Goal: Check status

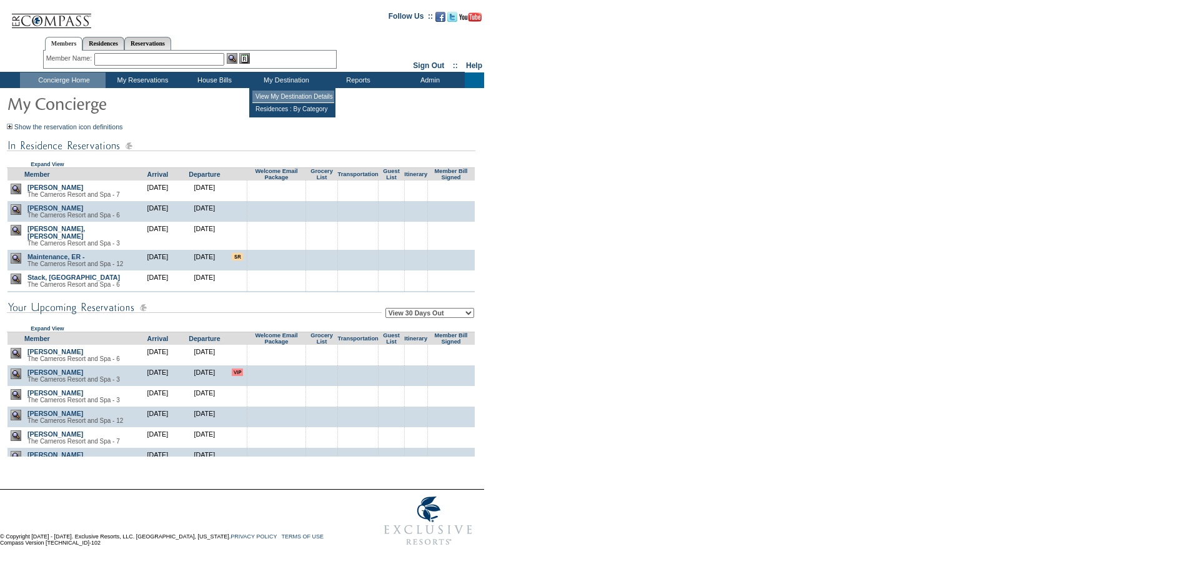
click at [290, 97] on td "View My Destination Details" at bounding box center [293, 97] width 82 height 12
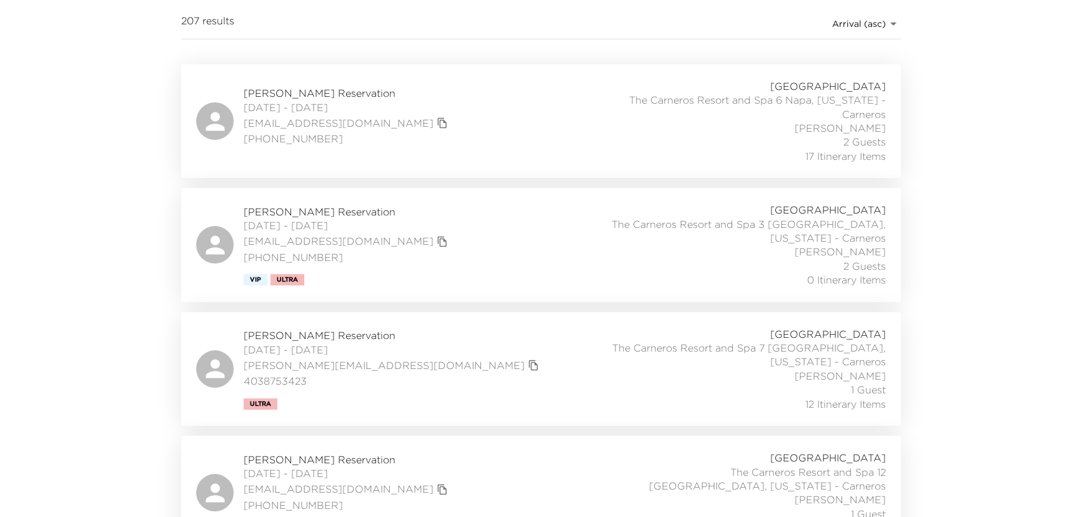
scroll to position [227, 0]
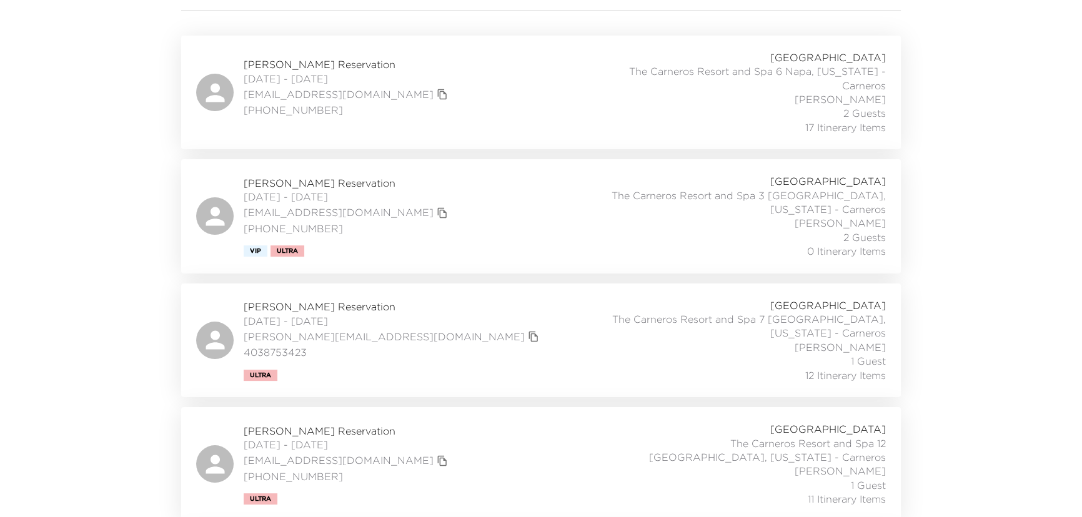
click at [442, 91] on div "Bill Reilly Reservation 10/02/2025 - 10/06/2025 billr@championtitle.com (703) 3…" at bounding box center [541, 93] width 690 height 84
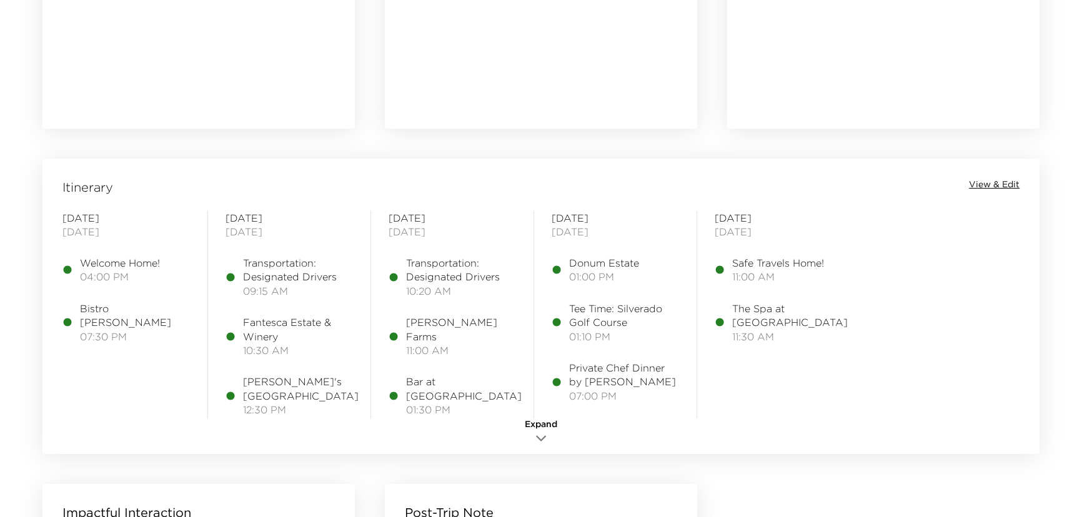
scroll to position [908, 0]
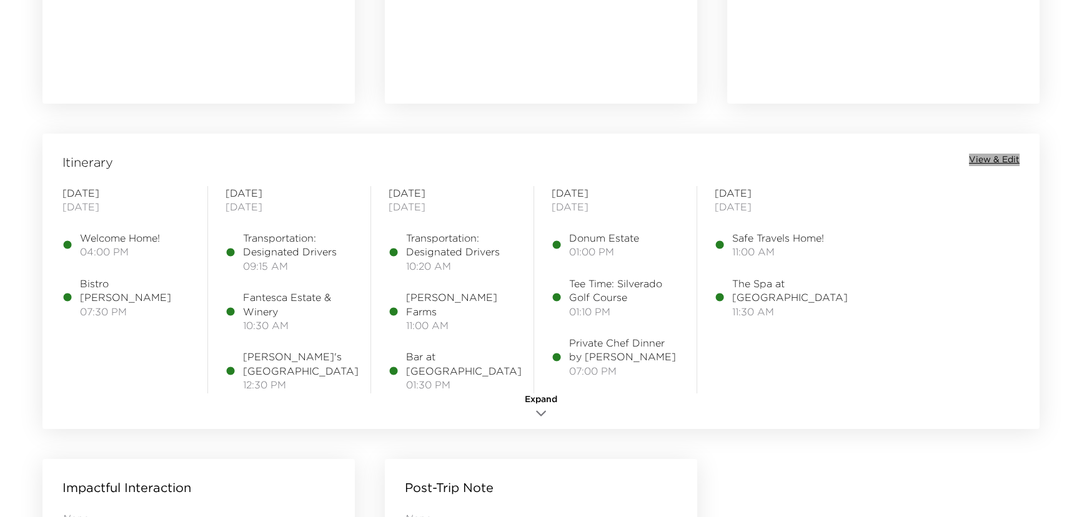
click at [989, 157] on span "View & Edit" at bounding box center [994, 160] width 51 height 12
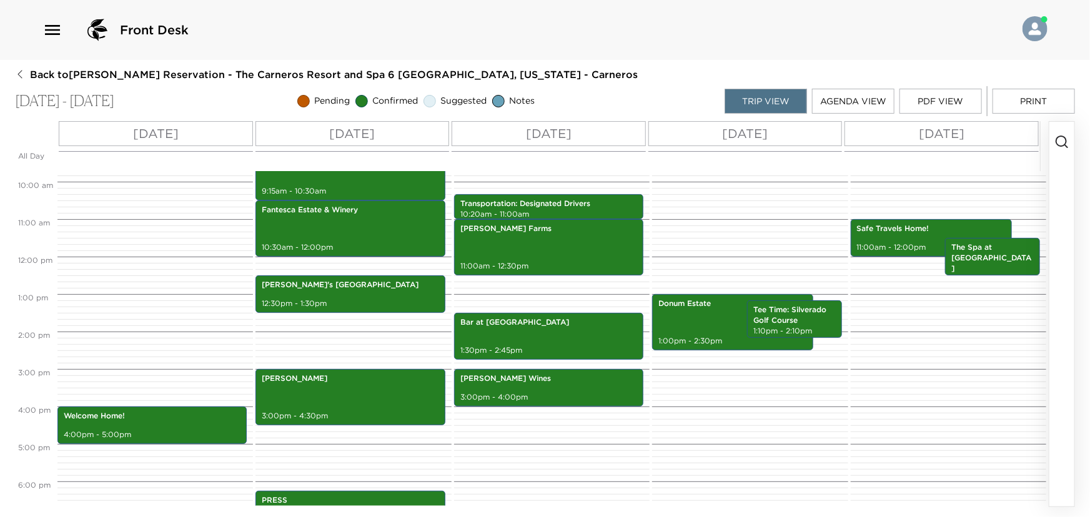
scroll to position [347, 0]
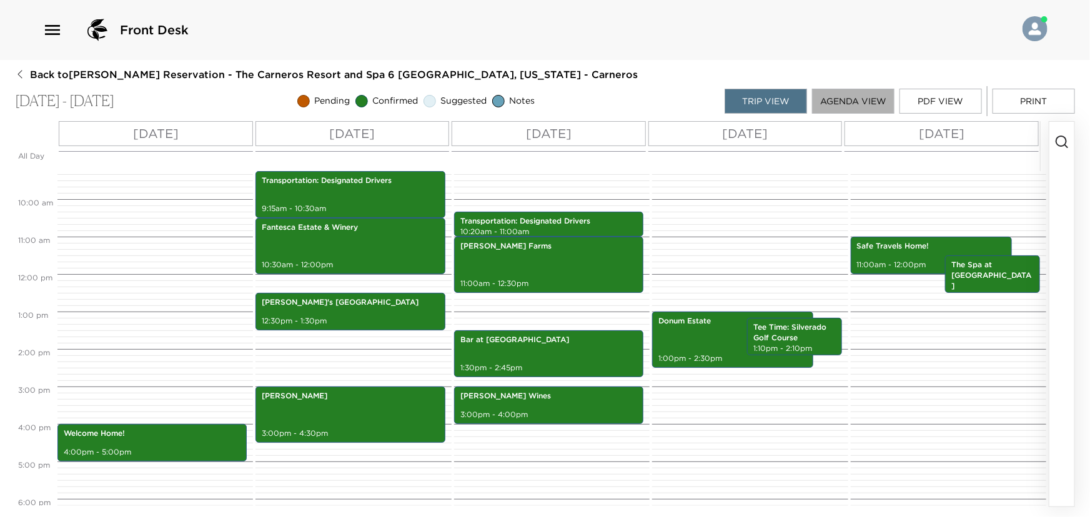
click at [844, 100] on button "Agenda View" at bounding box center [853, 101] width 82 height 25
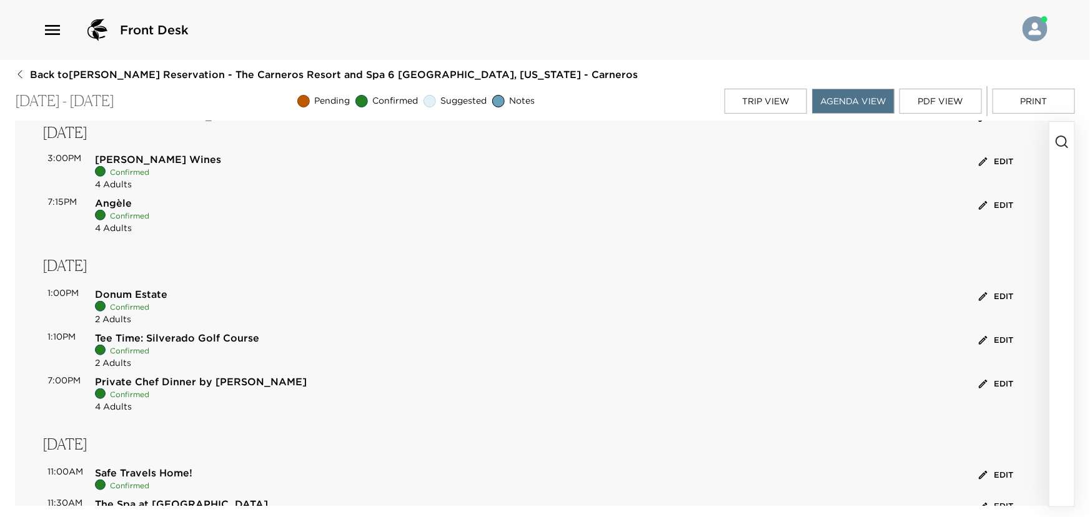
scroll to position [606, 0]
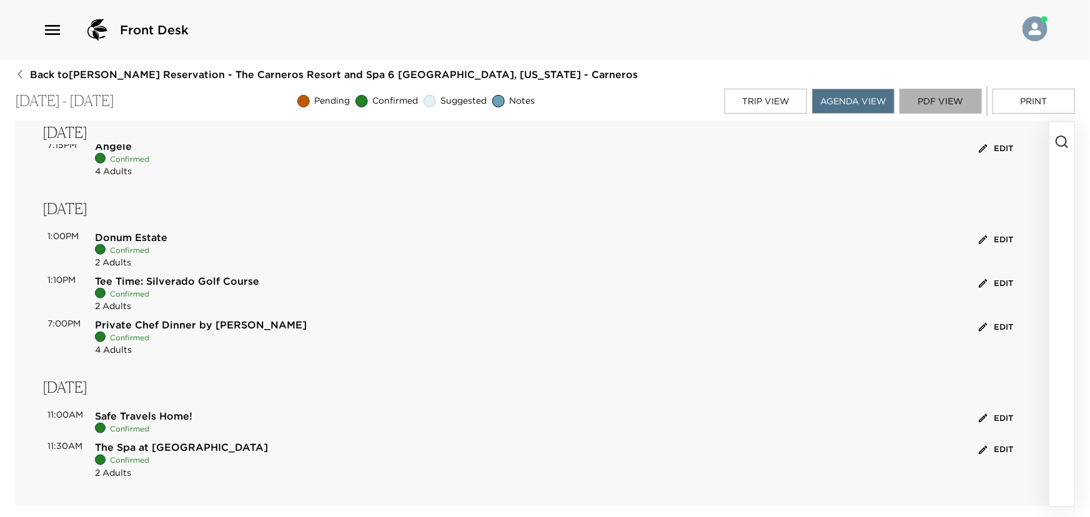
click at [941, 102] on button "PDF View" at bounding box center [940, 101] width 82 height 25
